Goal: Task Accomplishment & Management: Complete application form

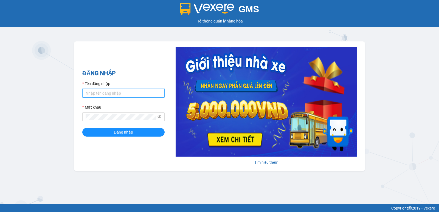
click at [132, 93] on input "Tên đăng nhập" at bounding box center [123, 93] width 82 height 9
type input "ngoctram.trungnga"
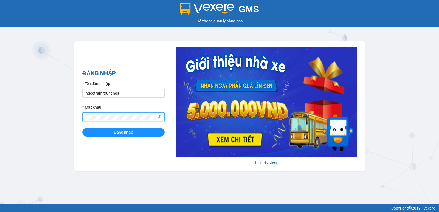
click at [82, 128] on button "Đăng nhập" at bounding box center [123, 132] width 82 height 9
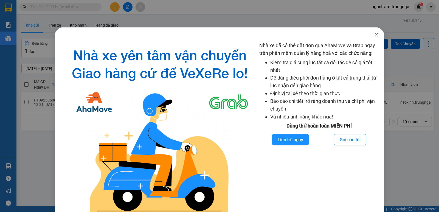
click at [374, 35] on icon "close" at bounding box center [376, 35] width 4 height 4
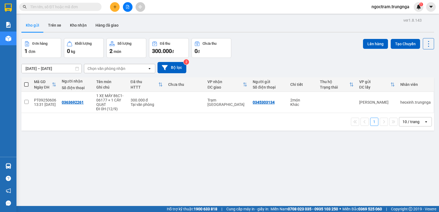
click at [122, 9] on div at bounding box center [127, 7] width 41 height 10
click at [118, 7] on button at bounding box center [115, 7] width 10 height 10
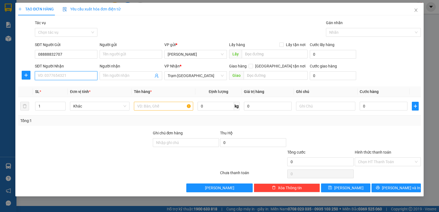
click at [50, 74] on input "SĐT Người Nhận" at bounding box center [66, 75] width 63 height 9
click at [50, 56] on input "08888832707" at bounding box center [66, 54] width 63 height 9
type input "0888832707"
click at [54, 74] on input "SĐT Người Nhận" at bounding box center [66, 75] width 63 height 9
type input "0777790409"
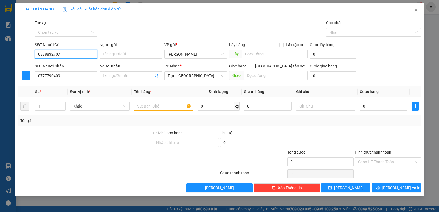
click at [61, 53] on input "0888832707" at bounding box center [66, 54] width 63 height 9
type input "0888832707"
click at [66, 64] on div "SĐT Người Nhận" at bounding box center [66, 66] width 63 height 6
click at [66, 71] on input "0777790409" at bounding box center [66, 75] width 63 height 9
click at [61, 78] on input "0777790409" at bounding box center [66, 75] width 63 height 9
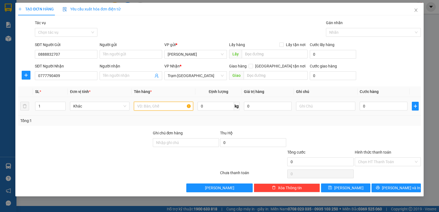
click at [163, 107] on input "text" at bounding box center [163, 106] width 59 height 9
type input "1 kiện muối"
click at [386, 104] on input "0" at bounding box center [384, 106] width 48 height 9
type input "4"
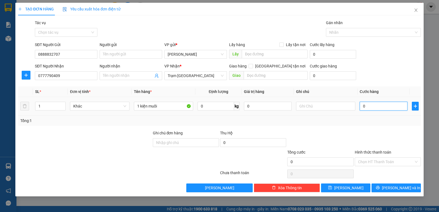
type input "4"
type input "40"
type input "40.000"
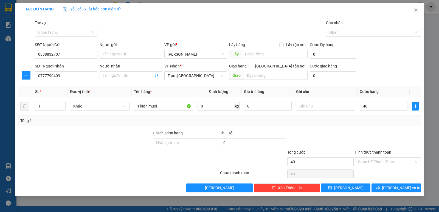
type input "40.000"
click at [370, 132] on div at bounding box center [387, 139] width 67 height 19
click at [359, 158] on input "Hình thức thanh toán" at bounding box center [386, 162] width 56 height 8
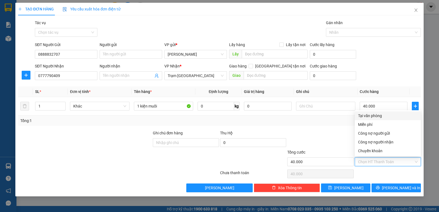
click at [367, 114] on div "Tại văn phòng" at bounding box center [388, 116] width 60 height 6
type input "0"
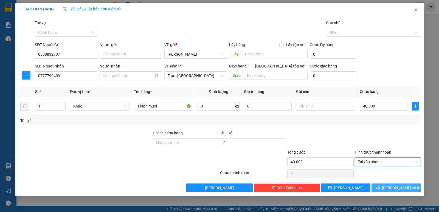
click at [380, 189] on icon "printer" at bounding box center [378, 188] width 4 height 4
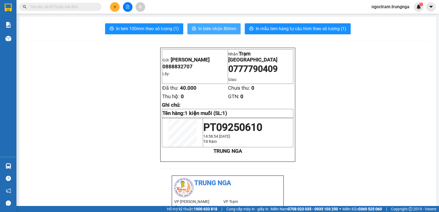
click at [216, 27] on span "In biên nhận 80mm" at bounding box center [217, 28] width 38 height 7
click at [115, 5] on button at bounding box center [115, 7] width 10 height 10
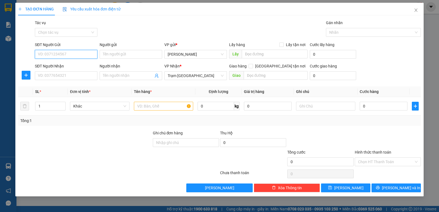
click at [57, 53] on input "SĐT Người Gửi" at bounding box center [66, 54] width 63 height 9
type input "0907699545"
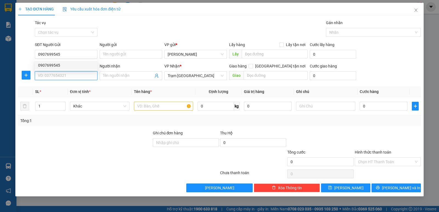
click at [59, 74] on input "SĐT Người Nhận" at bounding box center [66, 75] width 63 height 9
type input "0923307820"
click at [148, 108] on input "text" at bounding box center [163, 106] width 59 height 9
click at [143, 106] on input "text" at bounding box center [163, 106] width 59 height 9
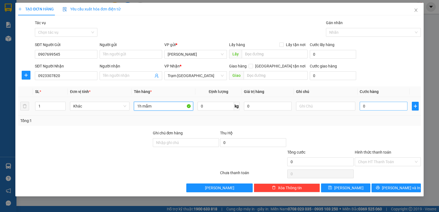
type input "1h mắm"
click at [367, 107] on input "0" at bounding box center [384, 106] width 48 height 9
type input "3"
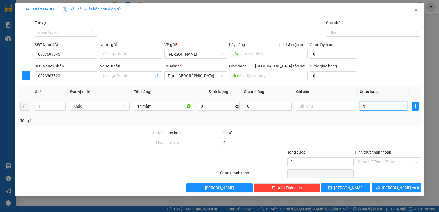
type input "30"
type input "30.000"
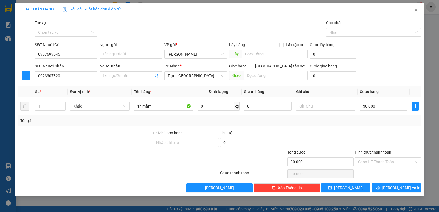
click at [359, 120] on div "Tổng: 1" at bounding box center [219, 121] width 398 height 6
click at [367, 159] on input "Hình thức thanh toán" at bounding box center [386, 162] width 56 height 8
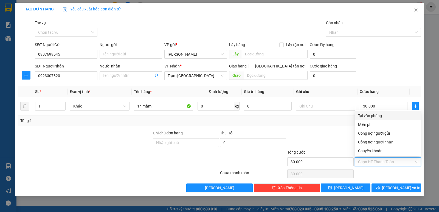
click at [374, 115] on div "Tại văn phòng" at bounding box center [388, 116] width 60 height 6
type input "0"
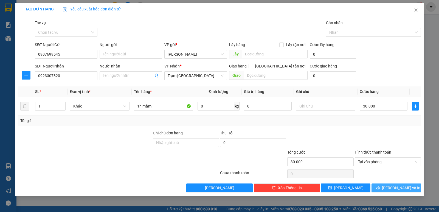
click at [382, 188] on button "[PERSON_NAME] và In" at bounding box center [395, 187] width 49 height 9
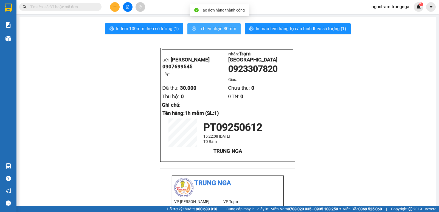
click at [213, 30] on span "In biên nhận 80mm" at bounding box center [217, 28] width 38 height 7
click at [76, 7] on input "text" at bounding box center [62, 7] width 65 height 6
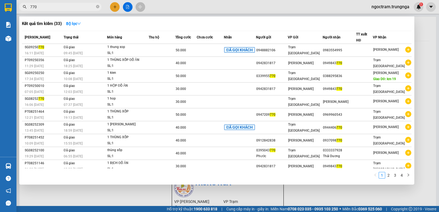
click at [44, 8] on input "770" at bounding box center [62, 7] width 65 height 6
click at [83, 5] on input "770" at bounding box center [62, 7] width 65 height 6
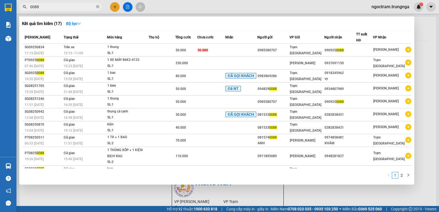
type input "0088"
drag, startPoint x: 115, startPoint y: 6, endPoint x: 113, endPoint y: 8, distance: 2.9
click at [115, 6] on div at bounding box center [219, 106] width 439 height 212
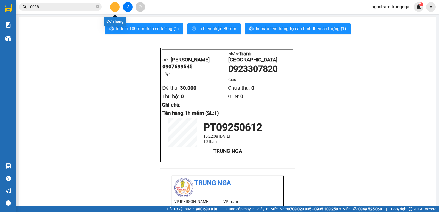
click at [114, 9] on button at bounding box center [115, 7] width 10 height 10
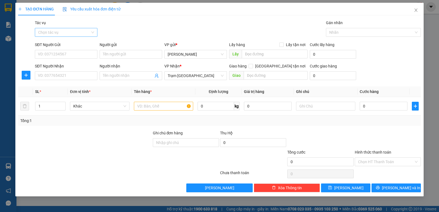
click at [60, 32] on input "Tác vụ" at bounding box center [64, 32] width 52 height 8
click at [64, 32] on input "Tác vụ" at bounding box center [64, 32] width 52 height 8
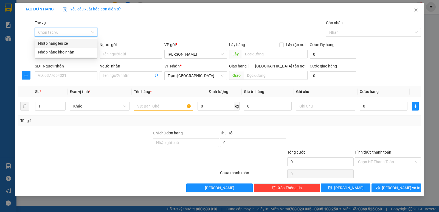
click at [64, 32] on input "Tác vụ" at bounding box center [64, 32] width 52 height 8
drag, startPoint x: 211, startPoint y: 19, endPoint x: 193, endPoint y: 26, distance: 19.5
click at [209, 21] on div "TẠO ĐƠN HÀNG Yêu cầu xuất hóa đơn điện tử Transit Pickup Surcharge Ids Transit …" at bounding box center [219, 98] width 403 height 190
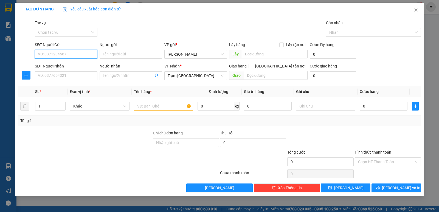
click at [78, 54] on input "SĐT Người Gửi" at bounding box center [66, 54] width 63 height 9
type input "0907367725"
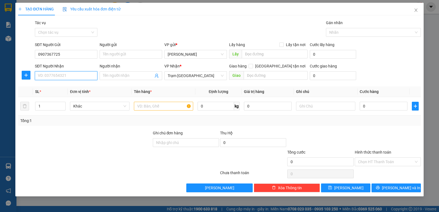
click at [72, 78] on input "SĐT Người Nhận" at bounding box center [66, 75] width 63 height 9
type input "0789928866"
click at [167, 108] on input "text" at bounding box center [163, 106] width 59 height 9
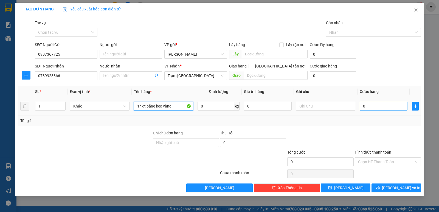
type input "1h đt băng keo vàng"
click at [363, 108] on input "0" at bounding box center [384, 106] width 48 height 9
type input "1"
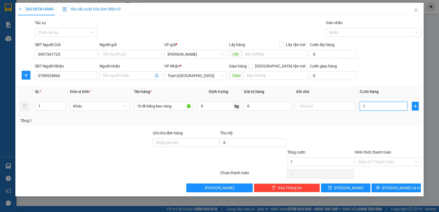
type input "10"
type input "100"
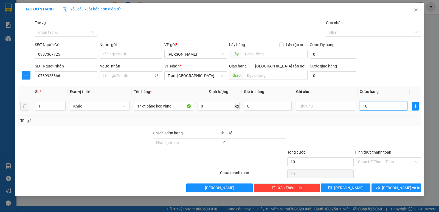
type input "100"
type input "100.000"
click at [385, 127] on div "Transit Pickup Surcharge Ids Transit Deliver Surcharge Ids Transit Deliver Surc…" at bounding box center [219, 106] width 403 height 173
click at [379, 160] on input "Hình thức thanh toán" at bounding box center [386, 162] width 56 height 8
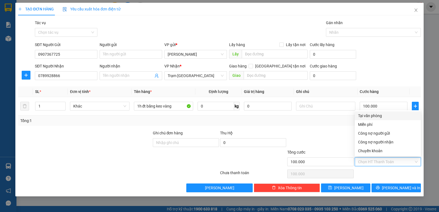
click at [371, 115] on div "Tại văn phòng" at bounding box center [388, 116] width 60 height 6
type input "0"
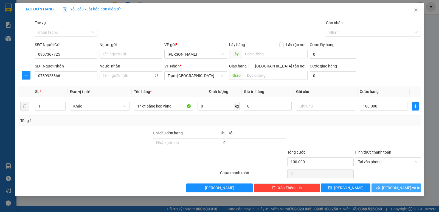
click at [380, 186] on icon "printer" at bounding box center [378, 188] width 4 height 4
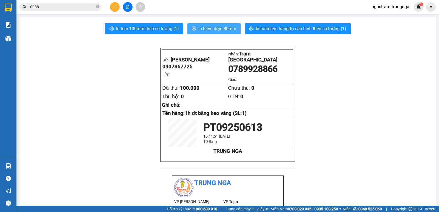
click at [210, 27] on span "In biên nhận 80mm" at bounding box center [217, 28] width 38 height 7
